Goal: Information Seeking & Learning: Learn about a topic

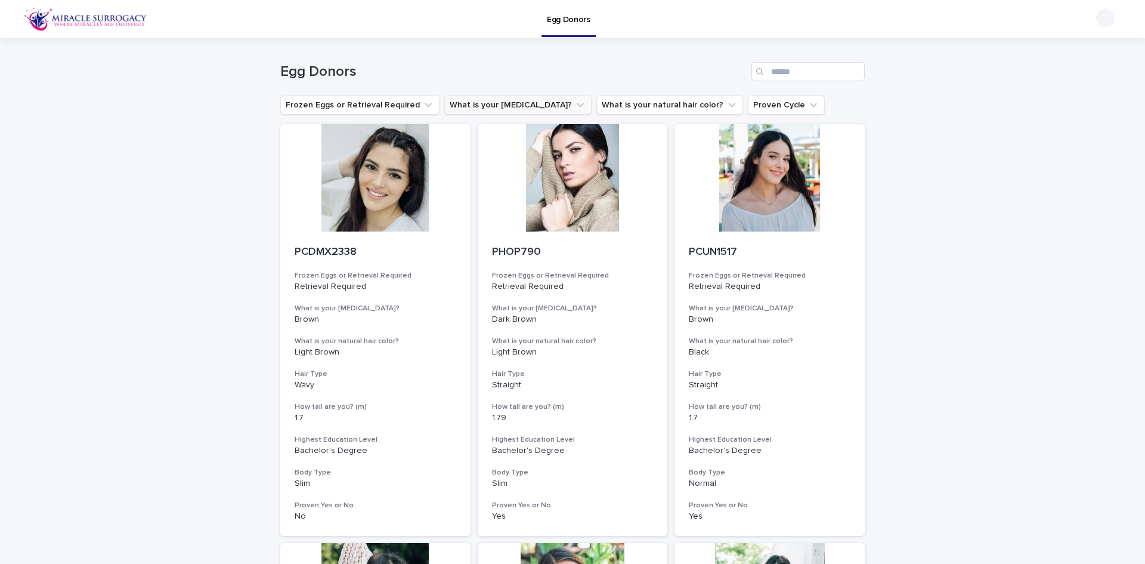
click at [574, 101] on icon "What is your eye color?" at bounding box center [580, 105] width 12 height 12
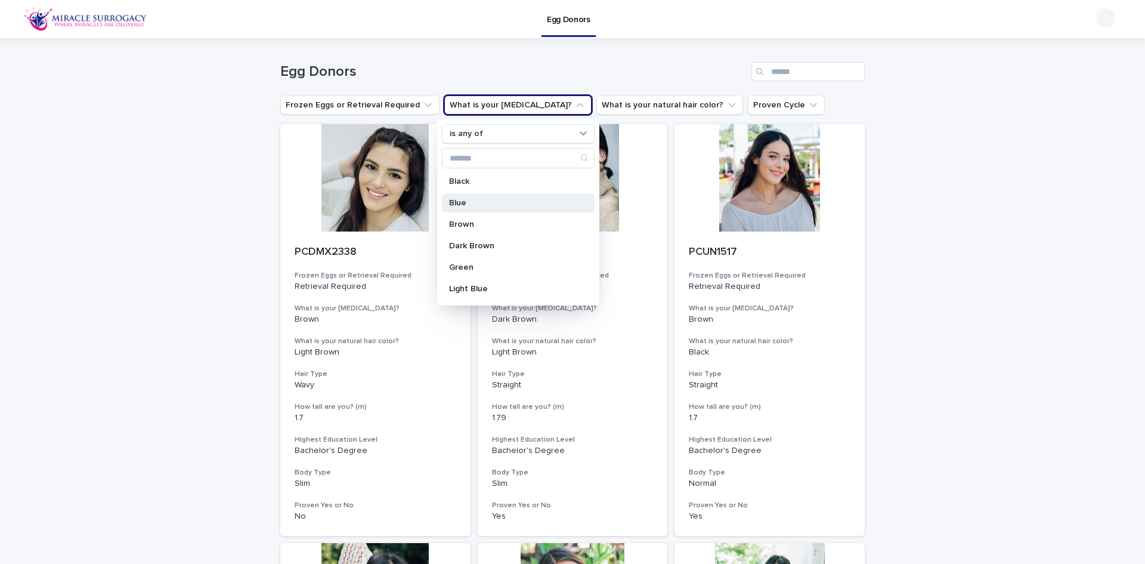
click at [508, 198] on div "Blue" at bounding box center [518, 202] width 153 height 19
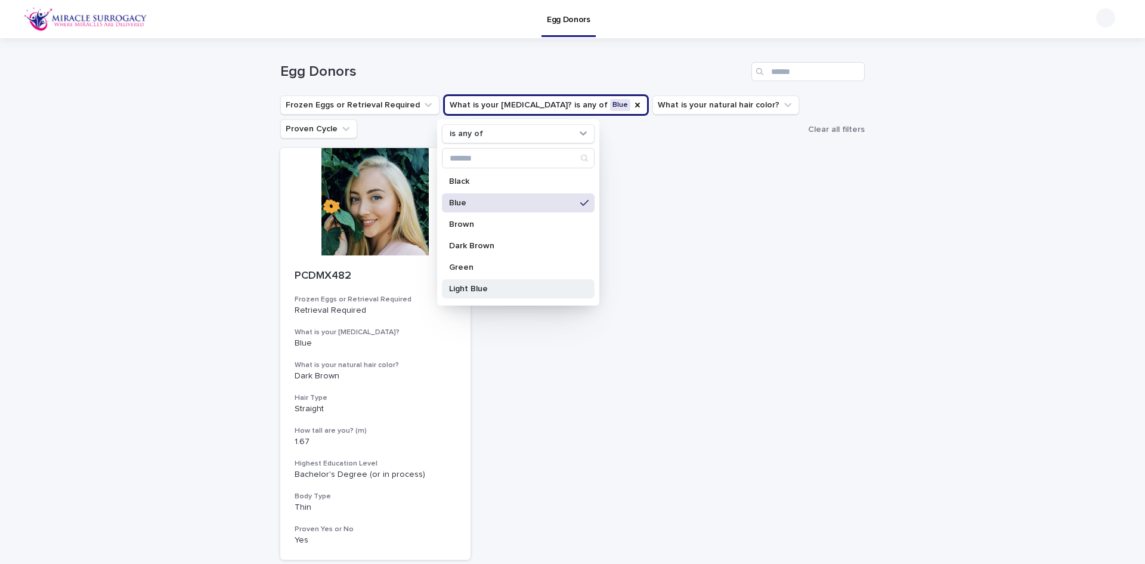
click at [509, 286] on p "Light Blue" at bounding box center [512, 288] width 126 height 8
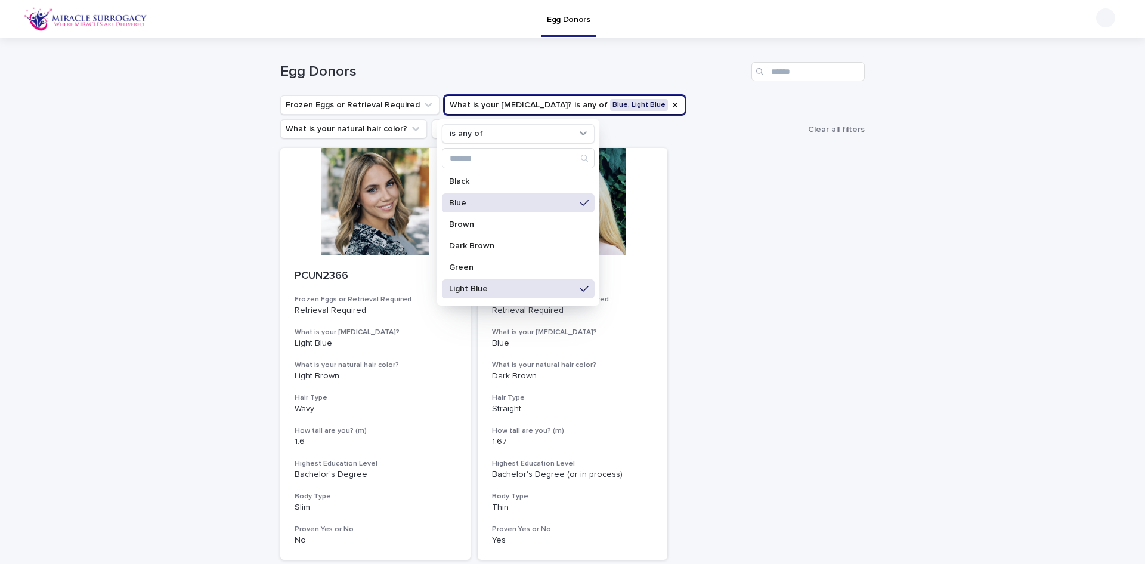
click at [521, 198] on div "Blue" at bounding box center [518, 202] width 153 height 19
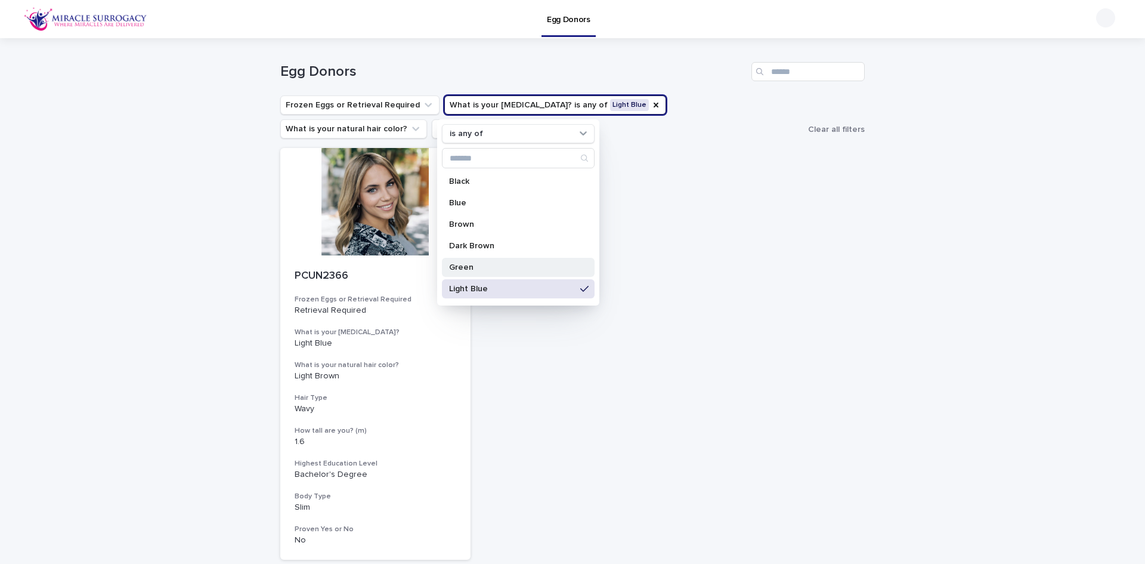
click at [487, 264] on p "Green" at bounding box center [512, 267] width 126 height 8
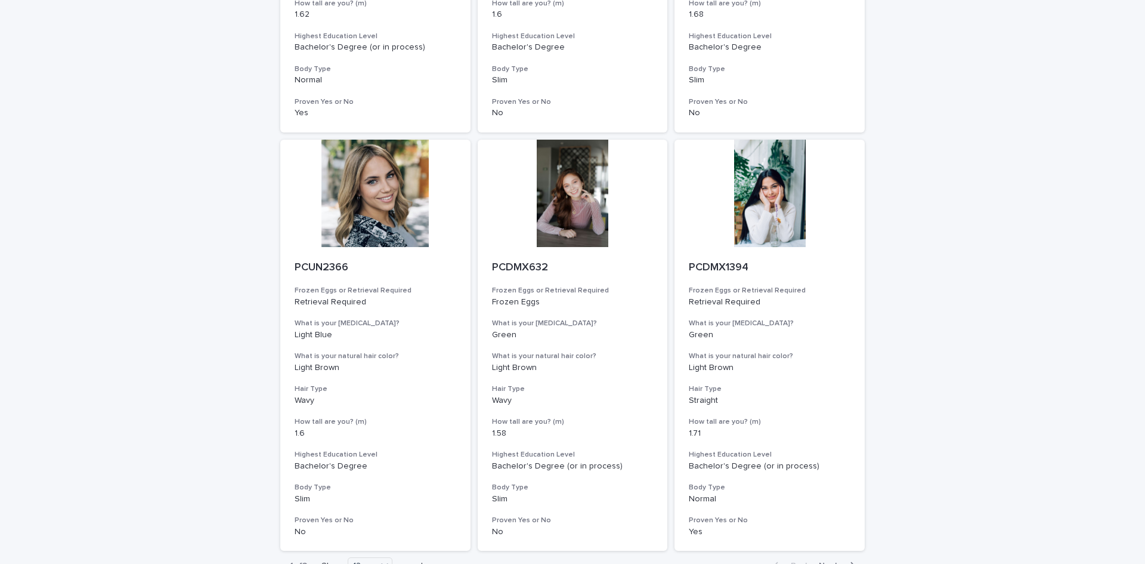
scroll to position [1312, 0]
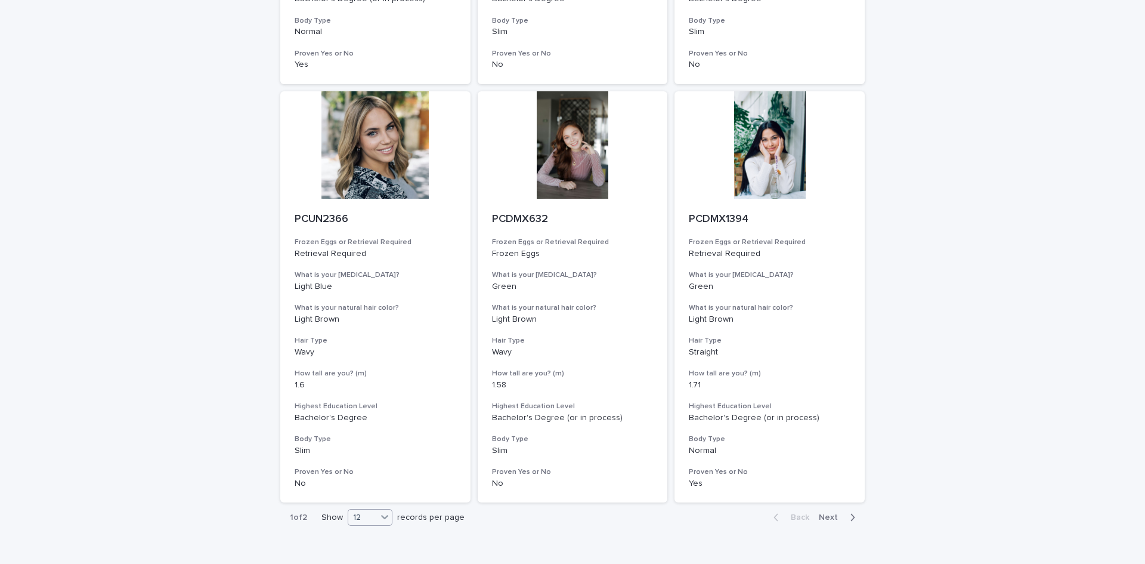
click at [379, 515] on icon at bounding box center [385, 517] width 12 height 12
click at [378, 498] on div "36" at bounding box center [367, 501] width 44 height 14
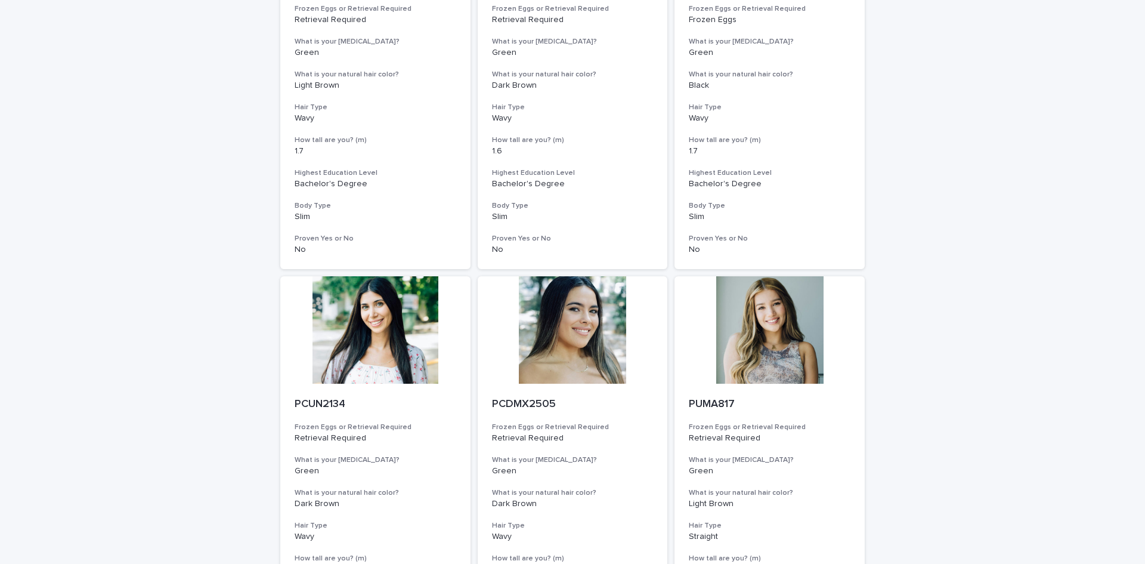
scroll to position [119, 0]
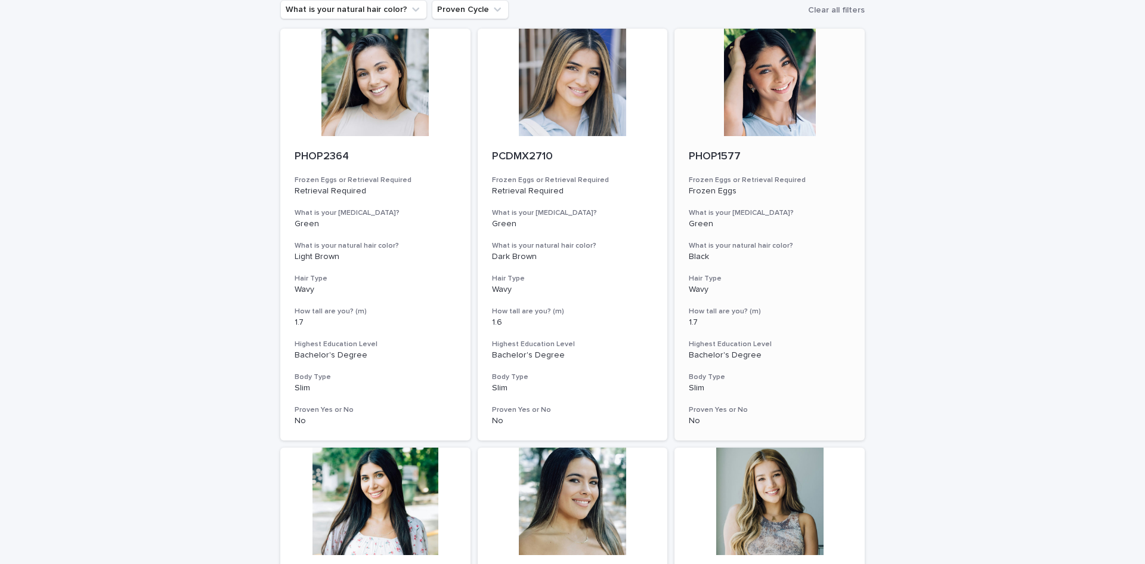
click at [771, 79] on div at bounding box center [770, 82] width 190 height 107
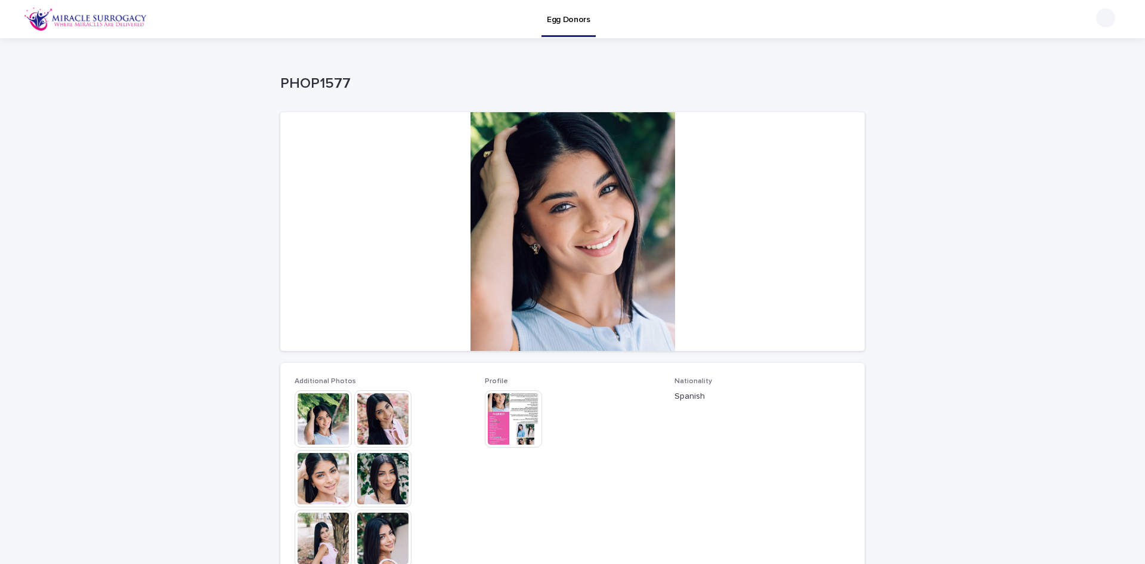
click at [329, 411] on img at bounding box center [323, 418] width 57 height 57
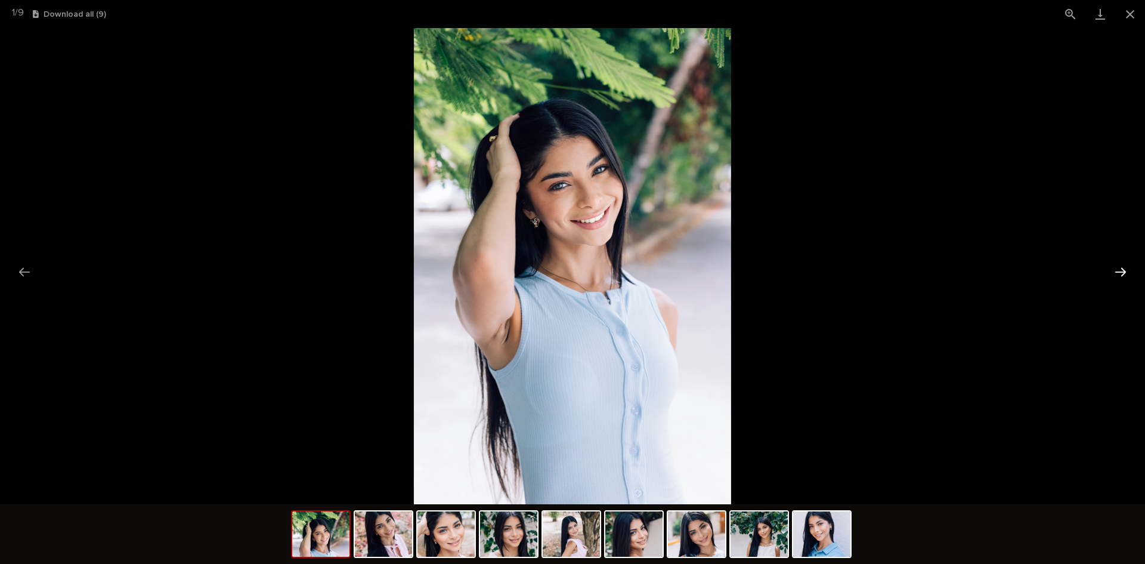
click at [1123, 268] on button "Next slide" at bounding box center [1120, 271] width 25 height 23
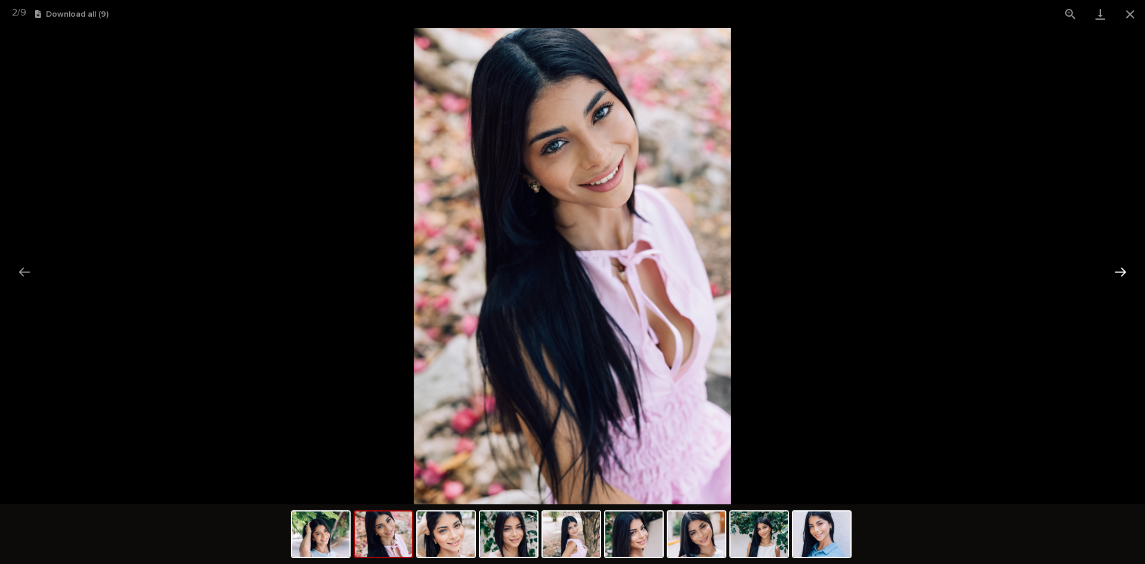
click at [1123, 268] on button "Next slide" at bounding box center [1120, 271] width 25 height 23
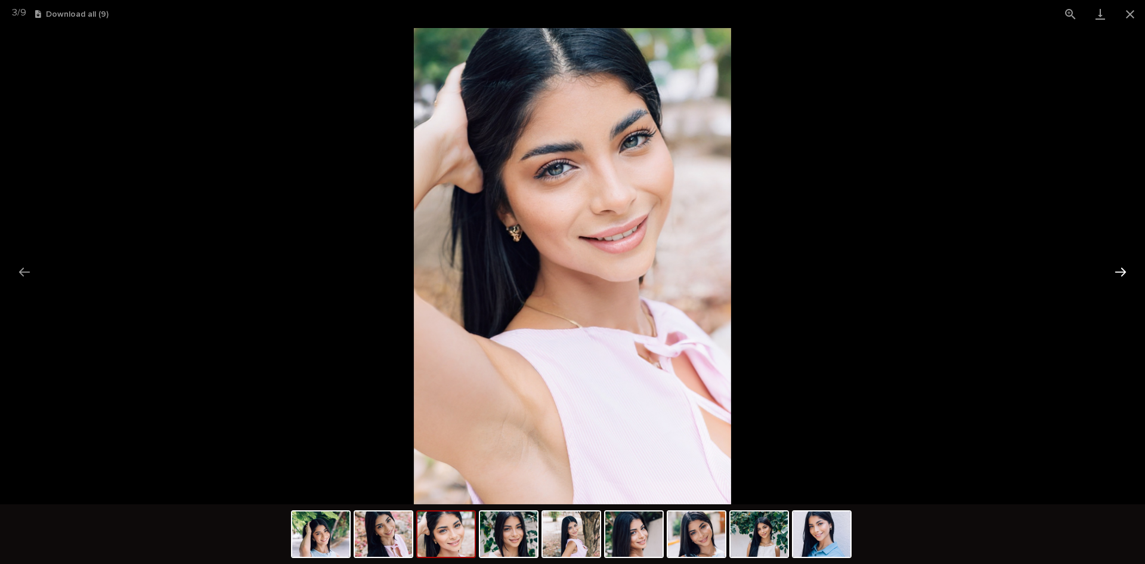
click at [1123, 268] on button "Next slide" at bounding box center [1120, 271] width 25 height 23
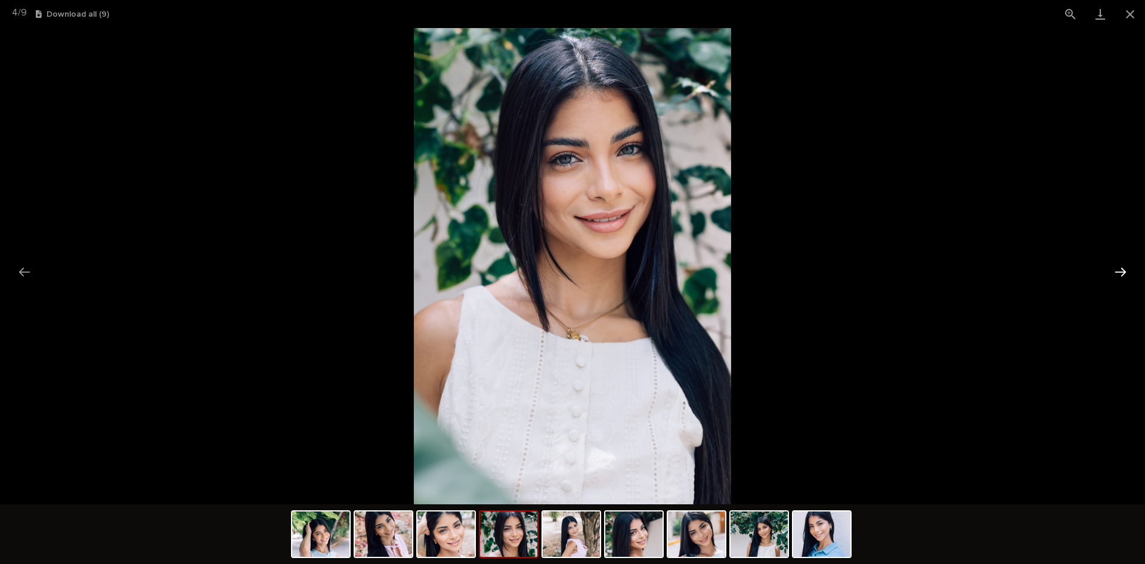
click at [1123, 268] on button "Next slide" at bounding box center [1120, 271] width 25 height 23
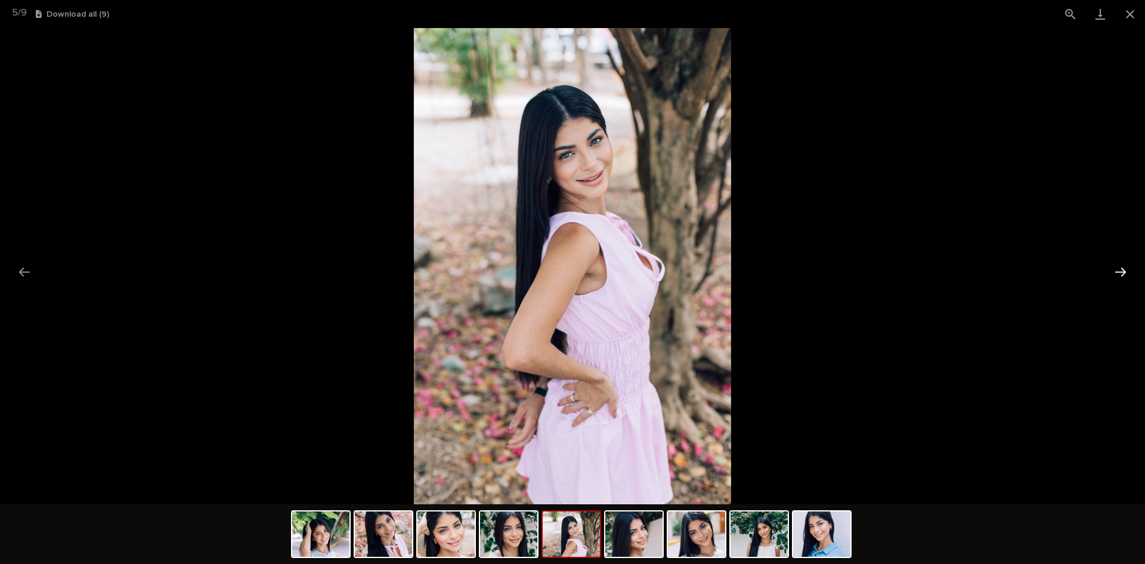
click at [1123, 268] on button "Next slide" at bounding box center [1120, 271] width 25 height 23
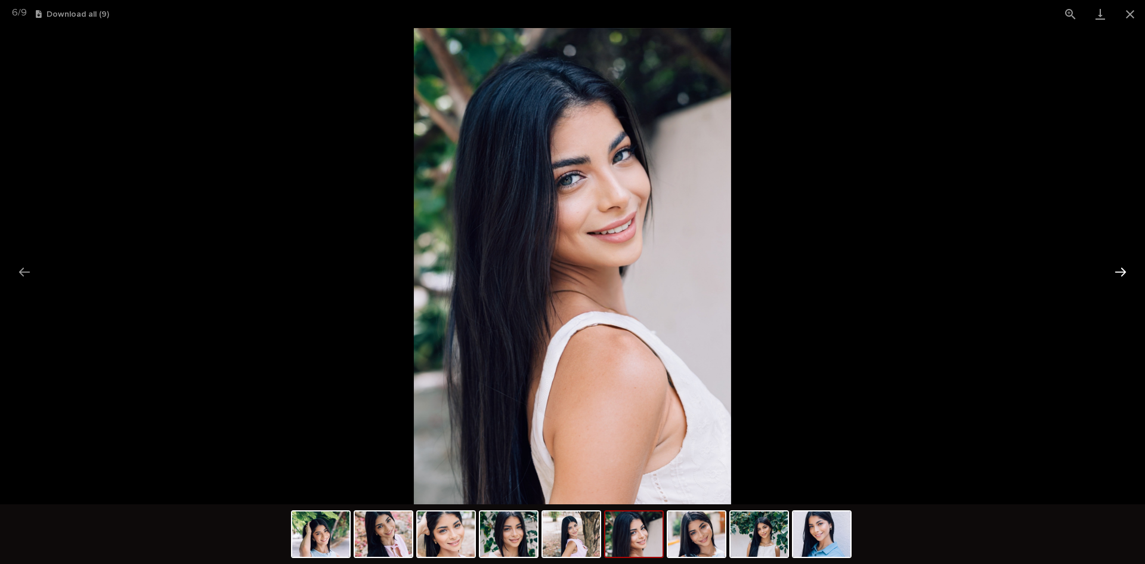
click at [1123, 268] on button "Next slide" at bounding box center [1120, 271] width 25 height 23
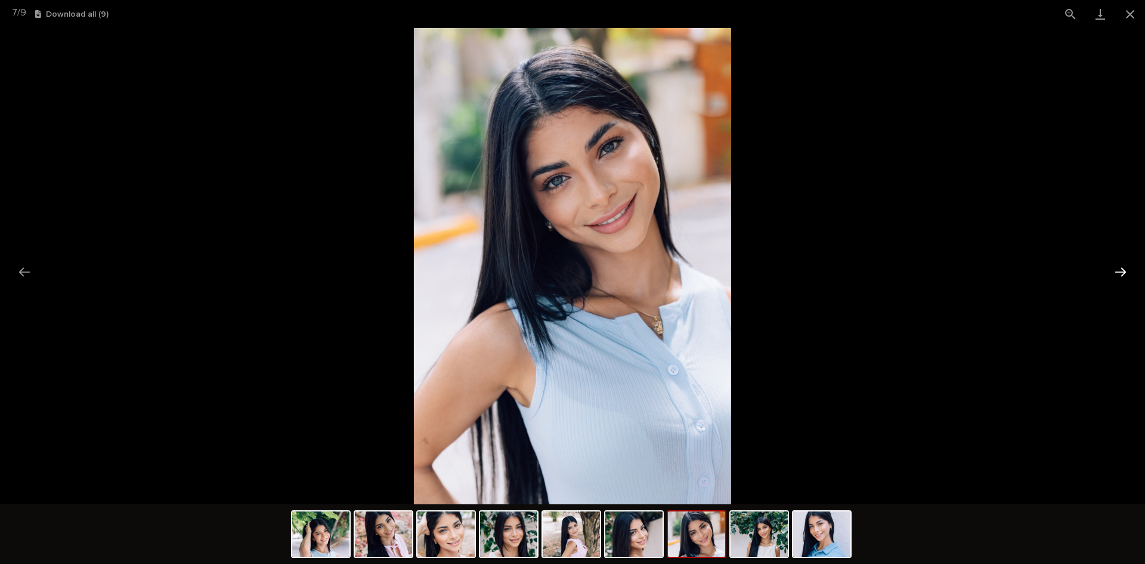
click at [1123, 268] on button "Next slide" at bounding box center [1120, 271] width 25 height 23
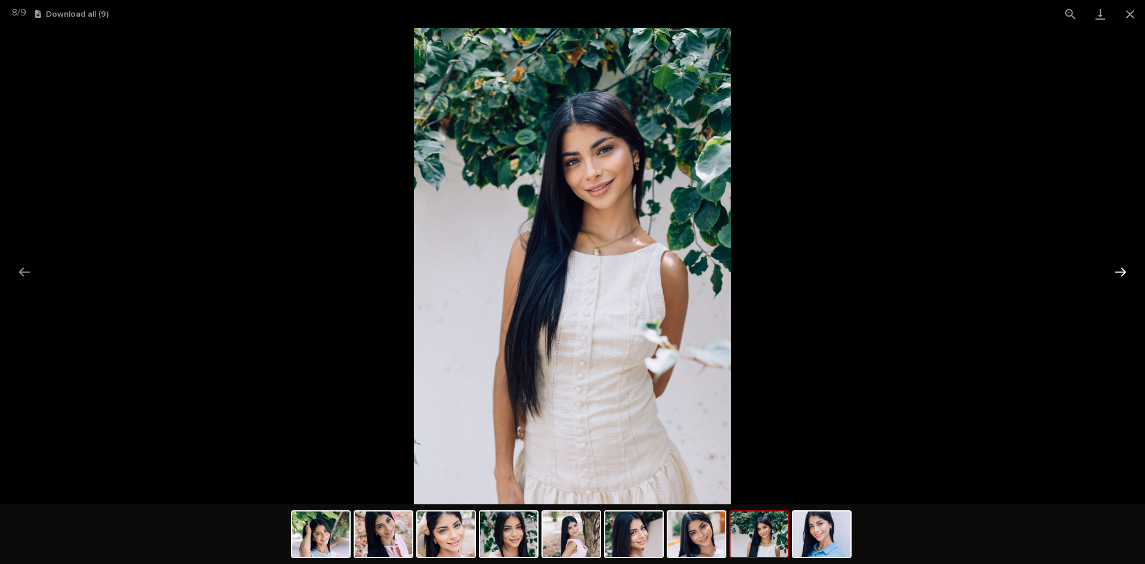
click at [1123, 268] on button "Next slide" at bounding box center [1120, 271] width 25 height 23
